Goal: Understand process/instructions: Learn how to perform a task or action

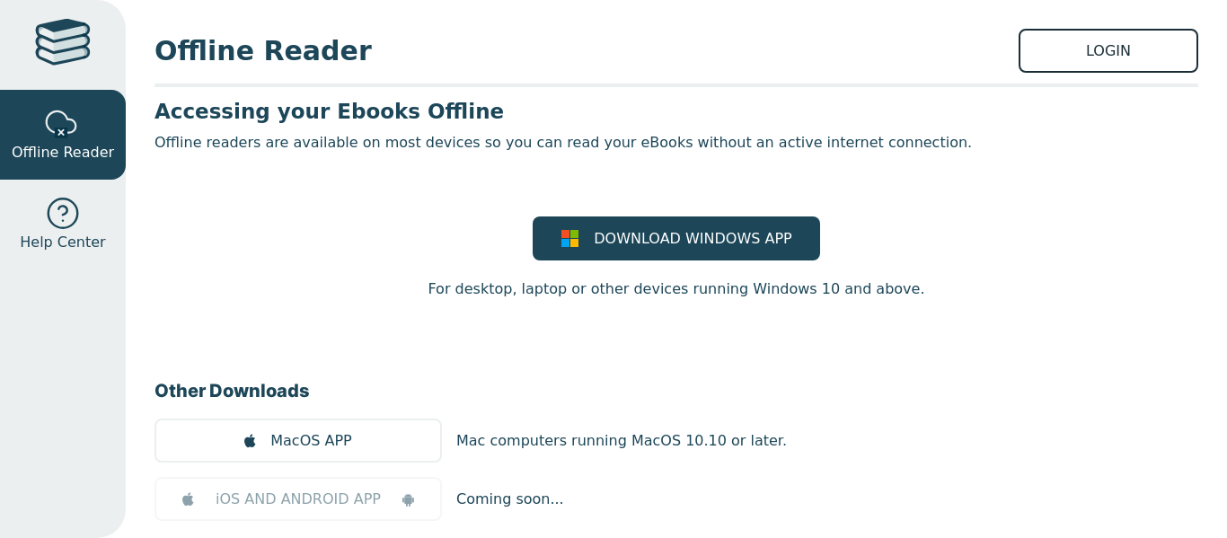
click at [1087, 48] on link "LOGIN" at bounding box center [1108, 51] width 180 height 44
click at [69, 57] on div at bounding box center [63, 45] width 56 height 52
click at [46, 47] on div at bounding box center [63, 45] width 56 height 52
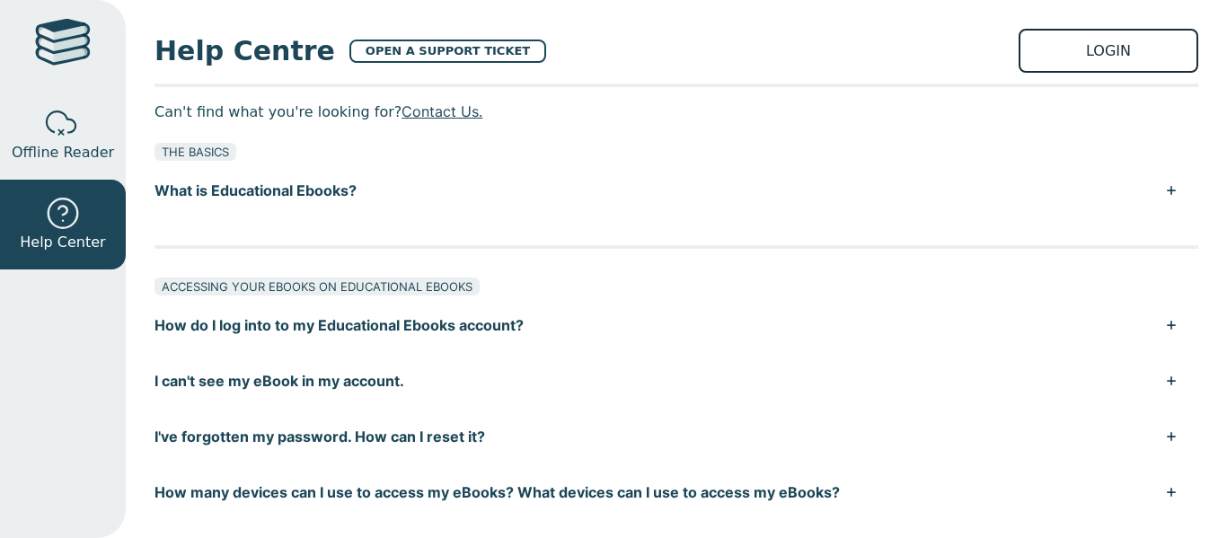
click at [1095, 52] on link "LOGIN" at bounding box center [1108, 51] width 180 height 44
click at [420, 327] on button "How do I log into to my Educational Ebooks account?" at bounding box center [675, 325] width 1043 height 56
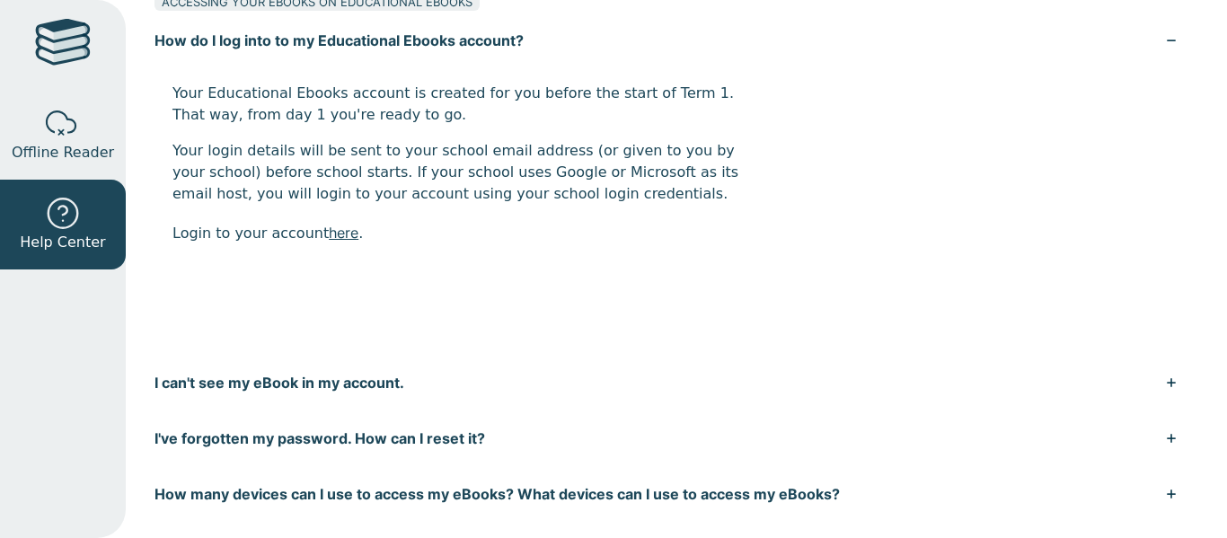
scroll to position [286, 0]
click at [331, 231] on link "here" at bounding box center [344, 232] width 30 height 18
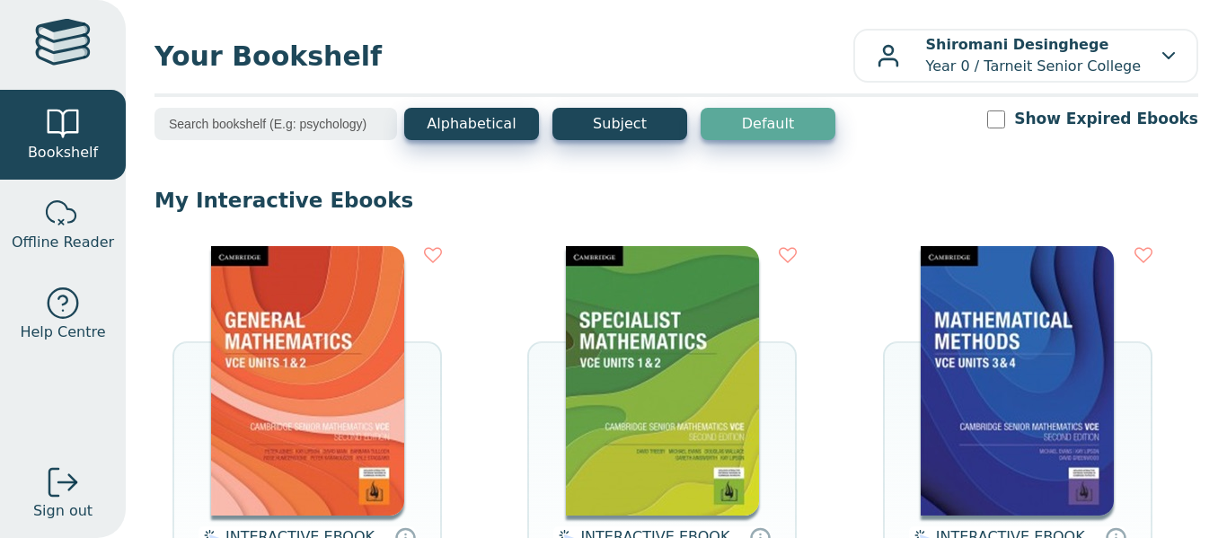
click at [336, 400] on img at bounding box center [307, 380] width 193 height 269
